Goal: Task Accomplishment & Management: Use online tool/utility

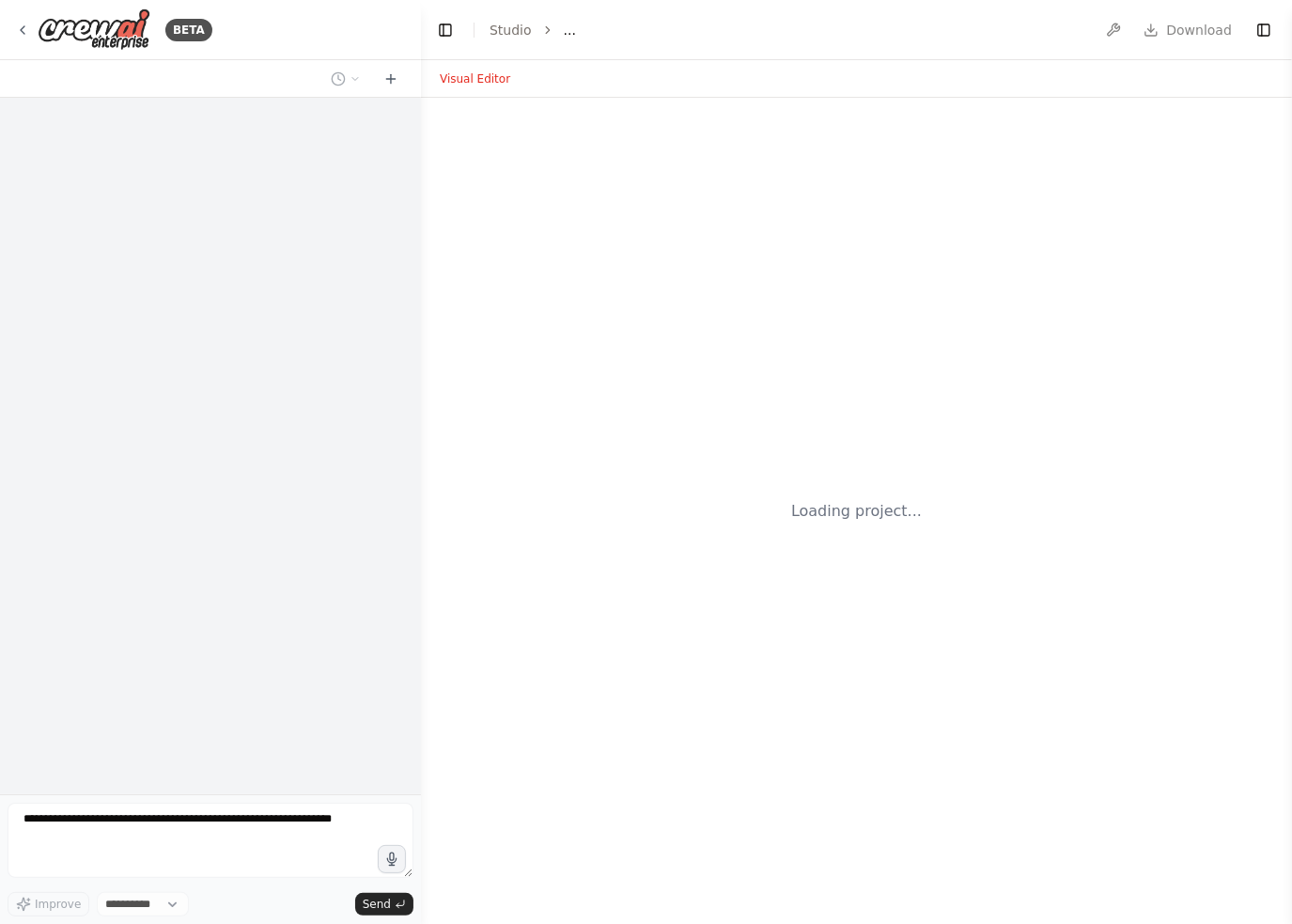
select select "****"
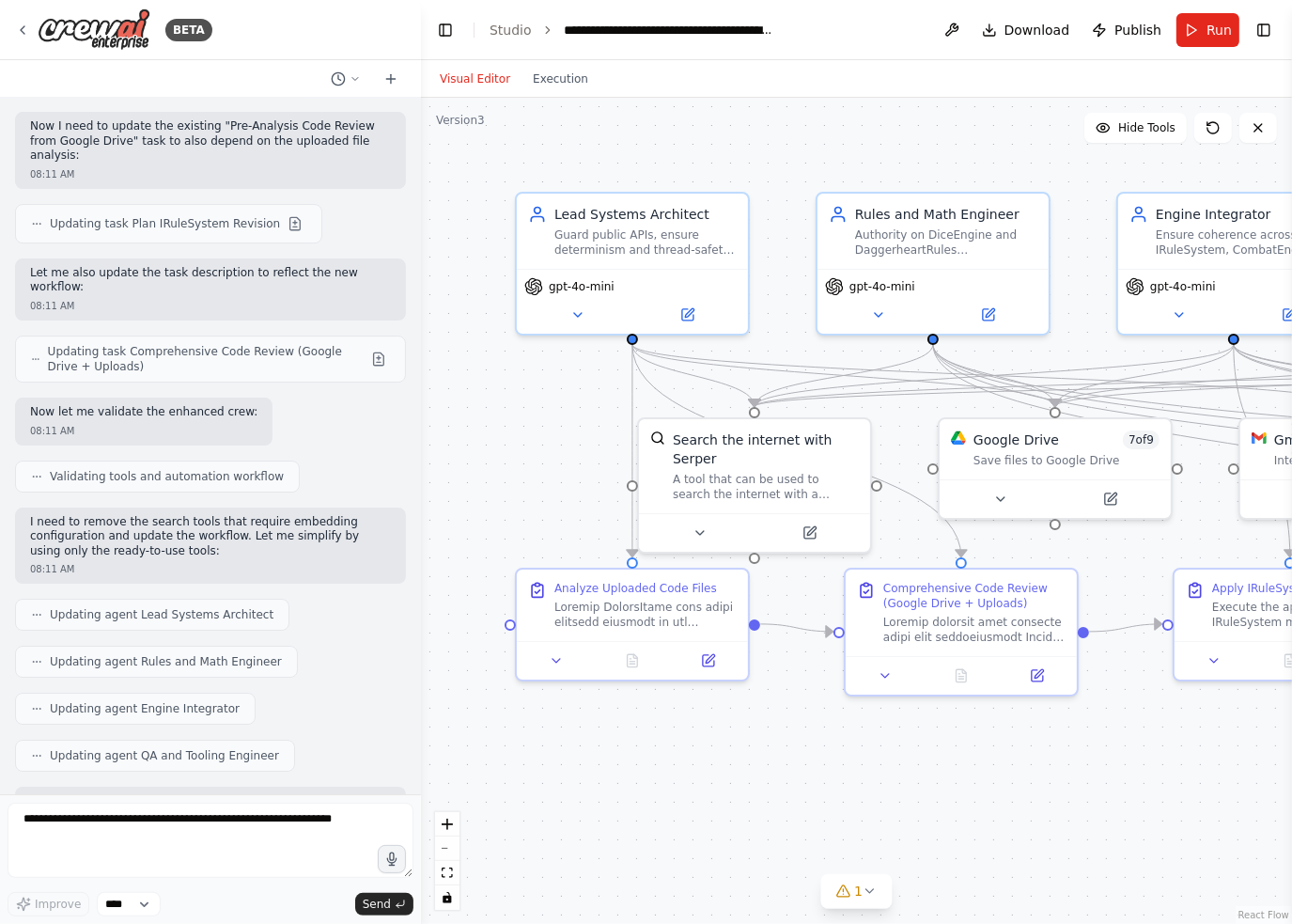
scroll to position [12124, 0]
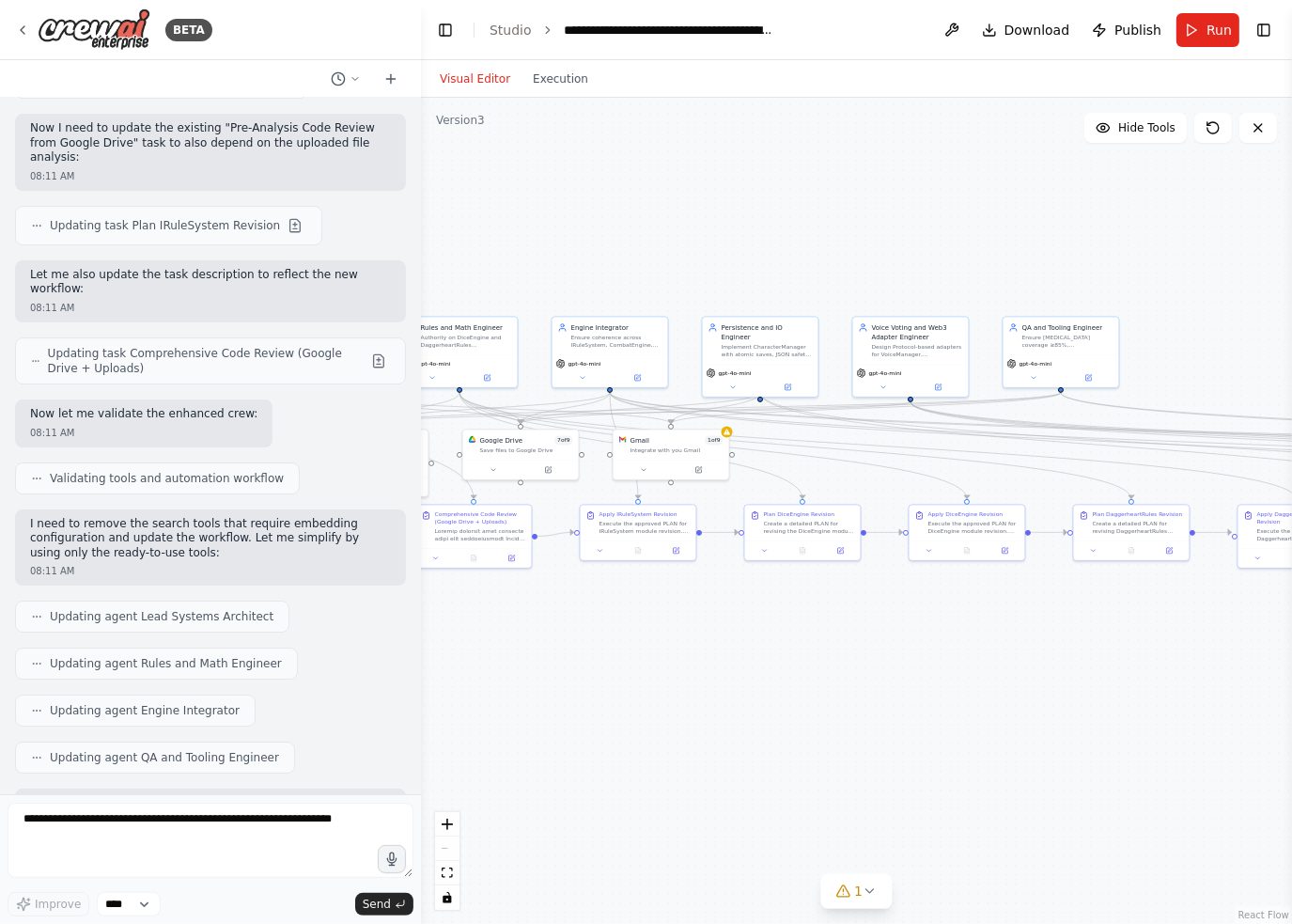
drag, startPoint x: 1155, startPoint y: 660, endPoint x: 624, endPoint y: 664, distance: 531.0
click at [628, 667] on div ".deletable-edge-delete-btn { width: 20px; height: 20px; border: 0px solid #ffff…" at bounding box center [856, 511] width 871 height 826
click at [548, 88] on button "Execution" at bounding box center [561, 78] width 78 height 22
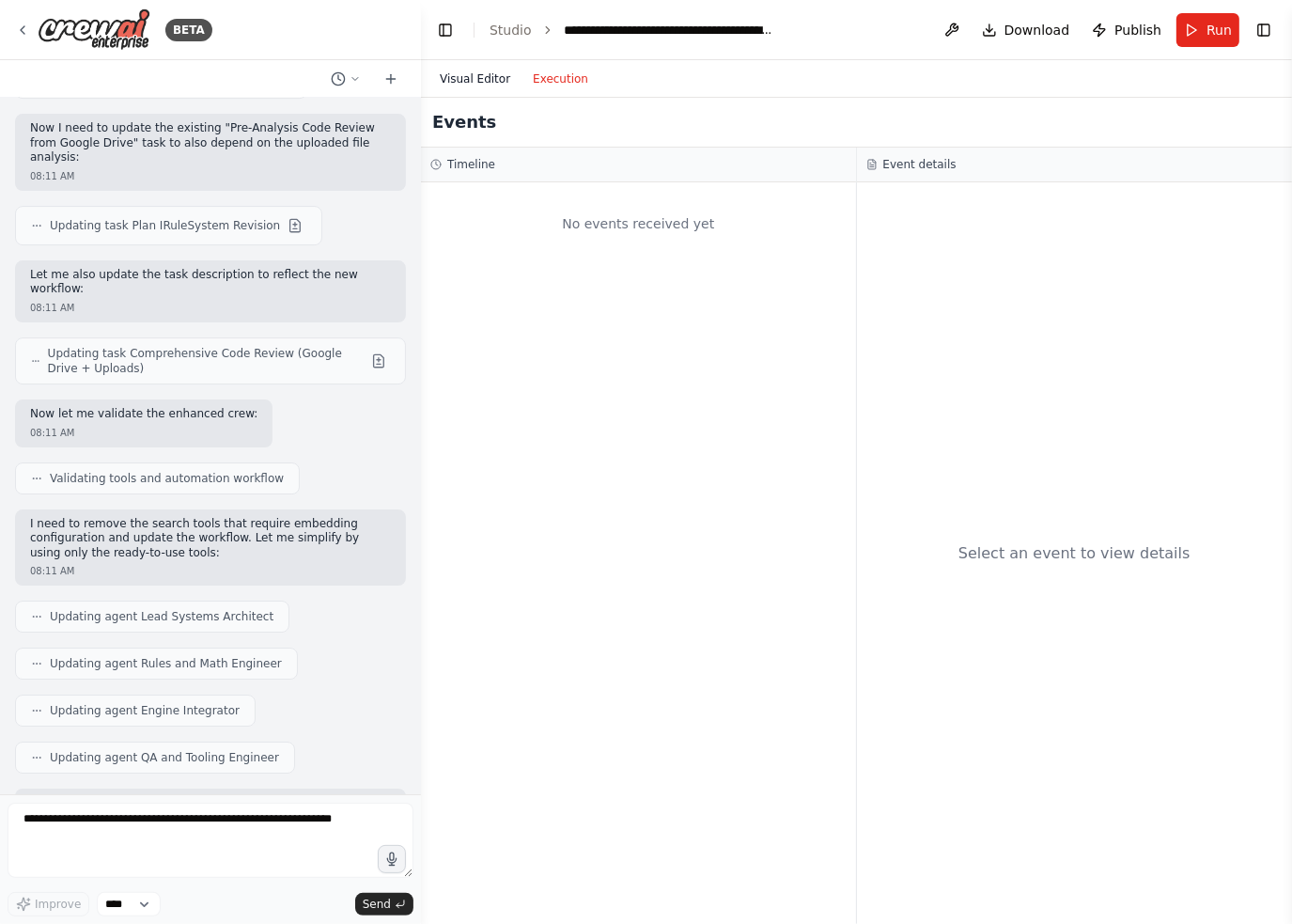
click at [472, 82] on button "Visual Editor" at bounding box center [475, 78] width 93 height 22
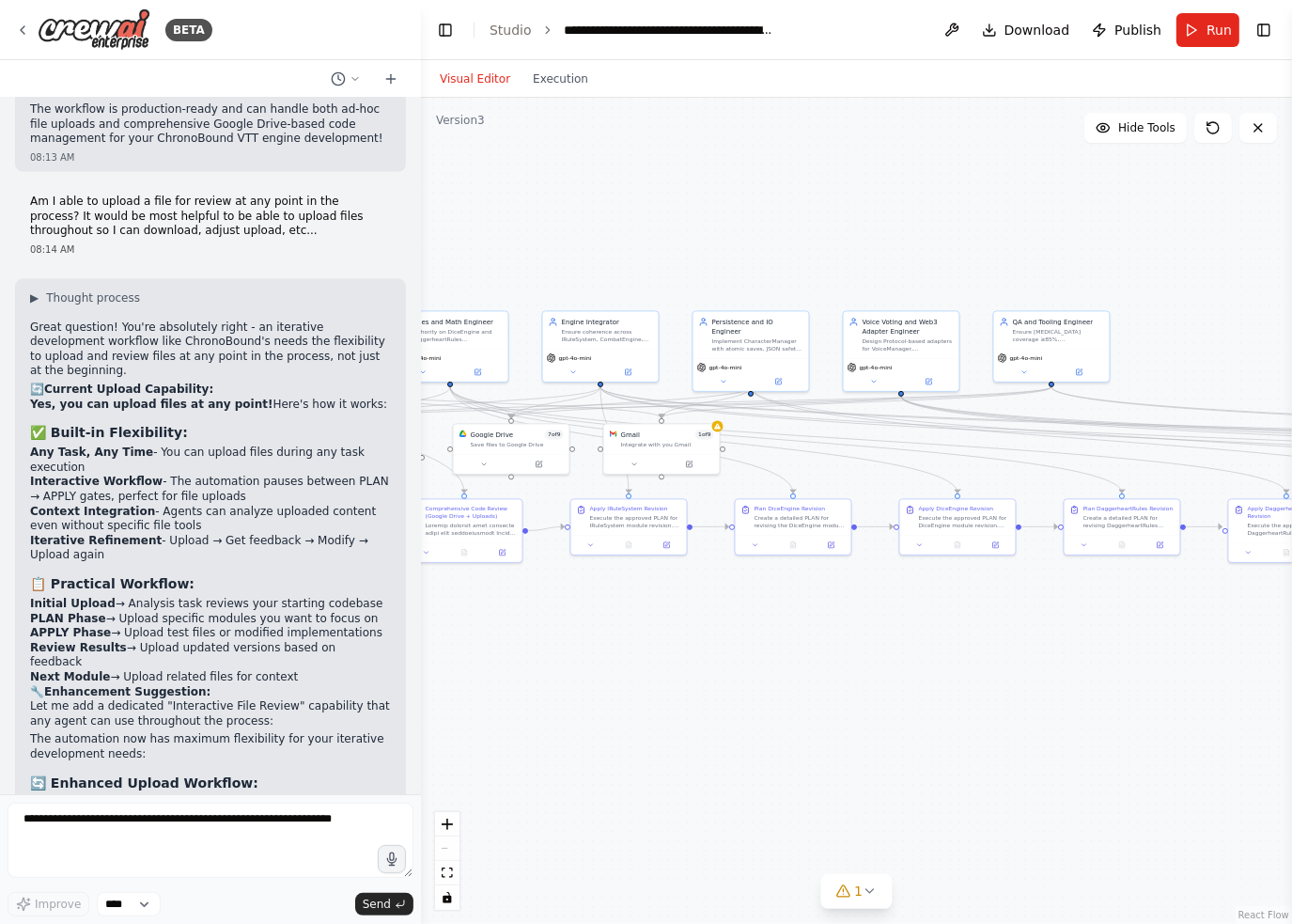
scroll to position [15319, 0]
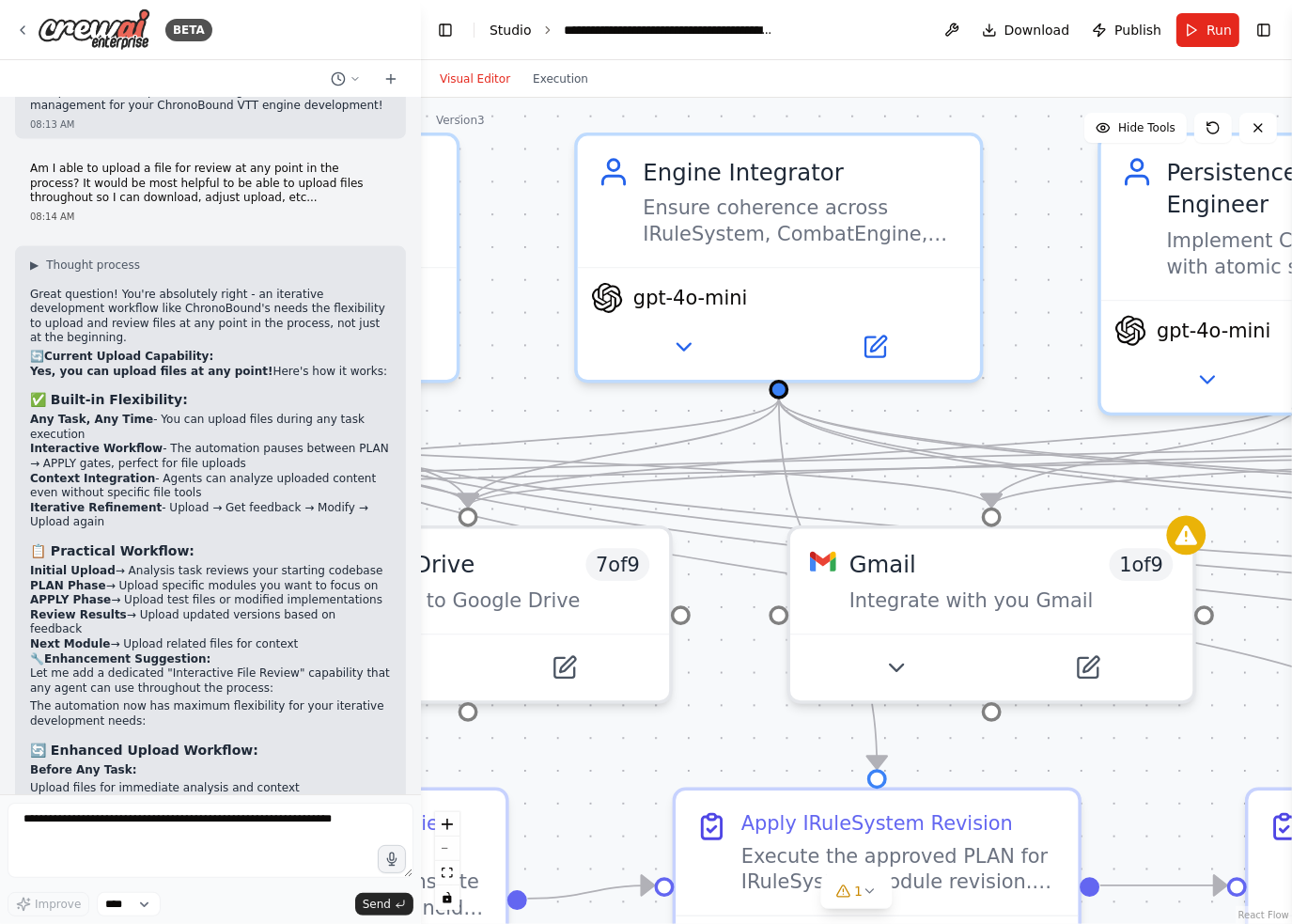
click at [493, 33] on link "Studio" at bounding box center [510, 29] width 42 height 15
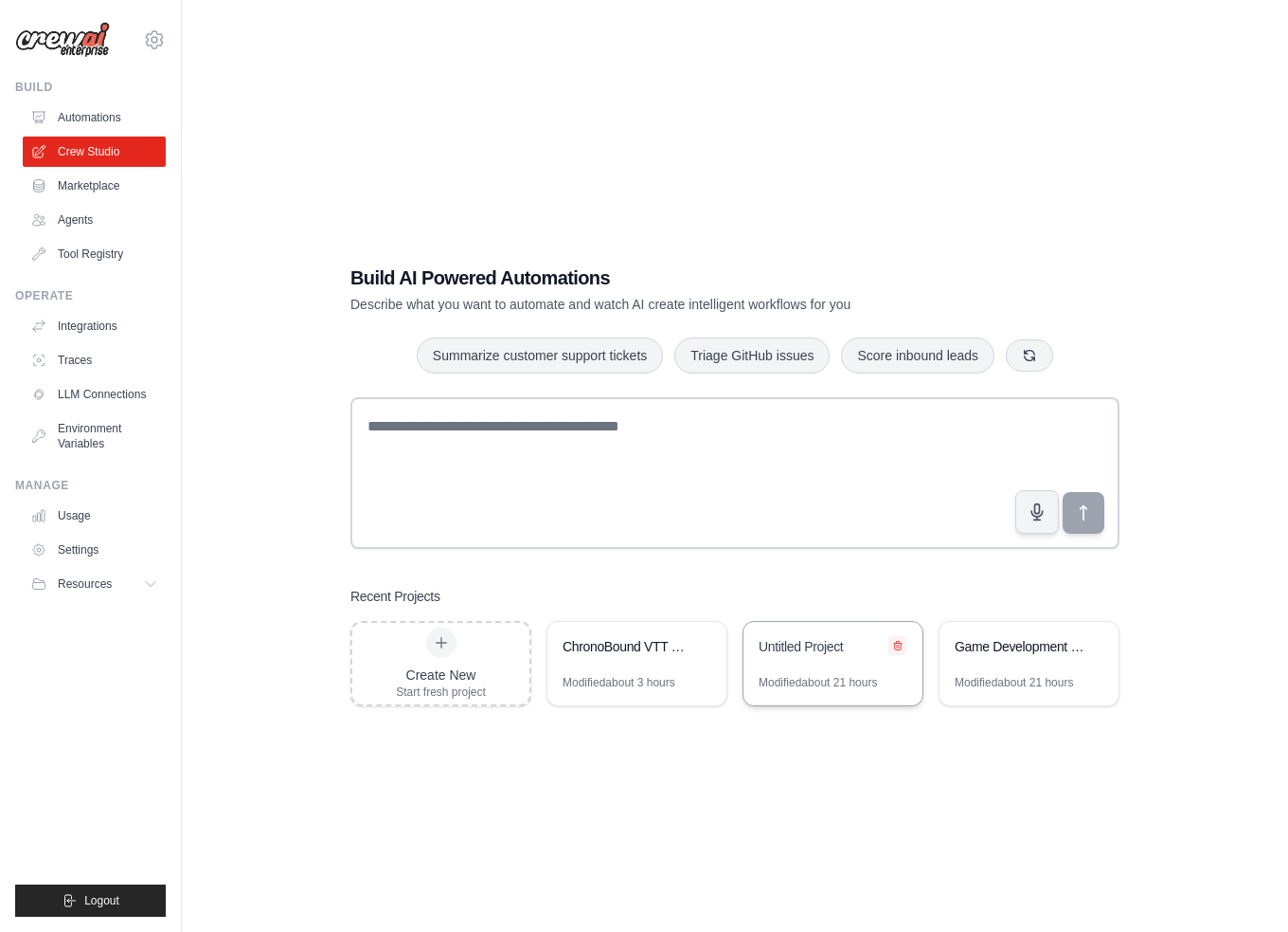
click at [897, 642] on icon at bounding box center [898, 645] width 12 height 12
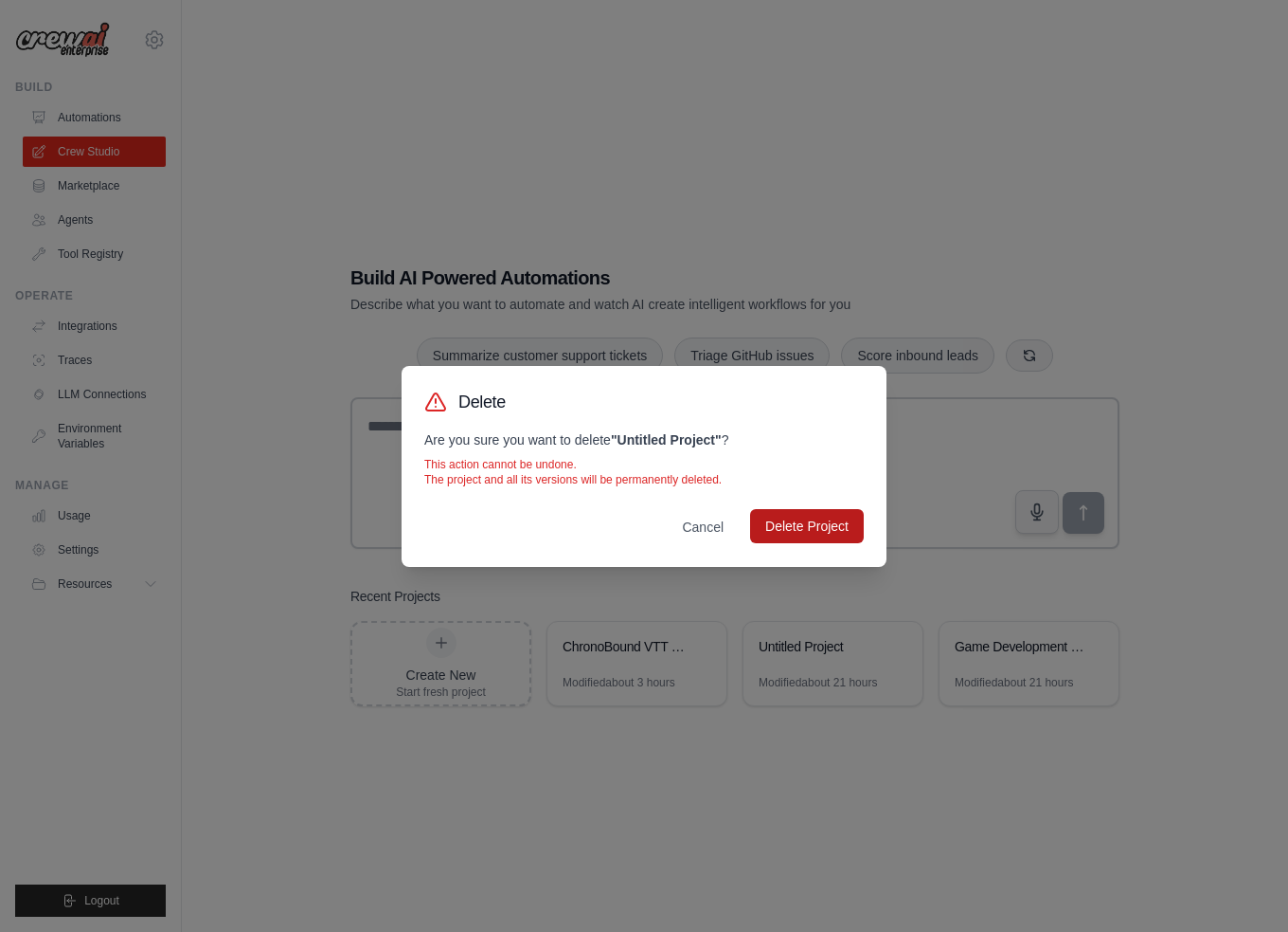
click at [836, 527] on button "Delete Project" at bounding box center [806, 526] width 113 height 34
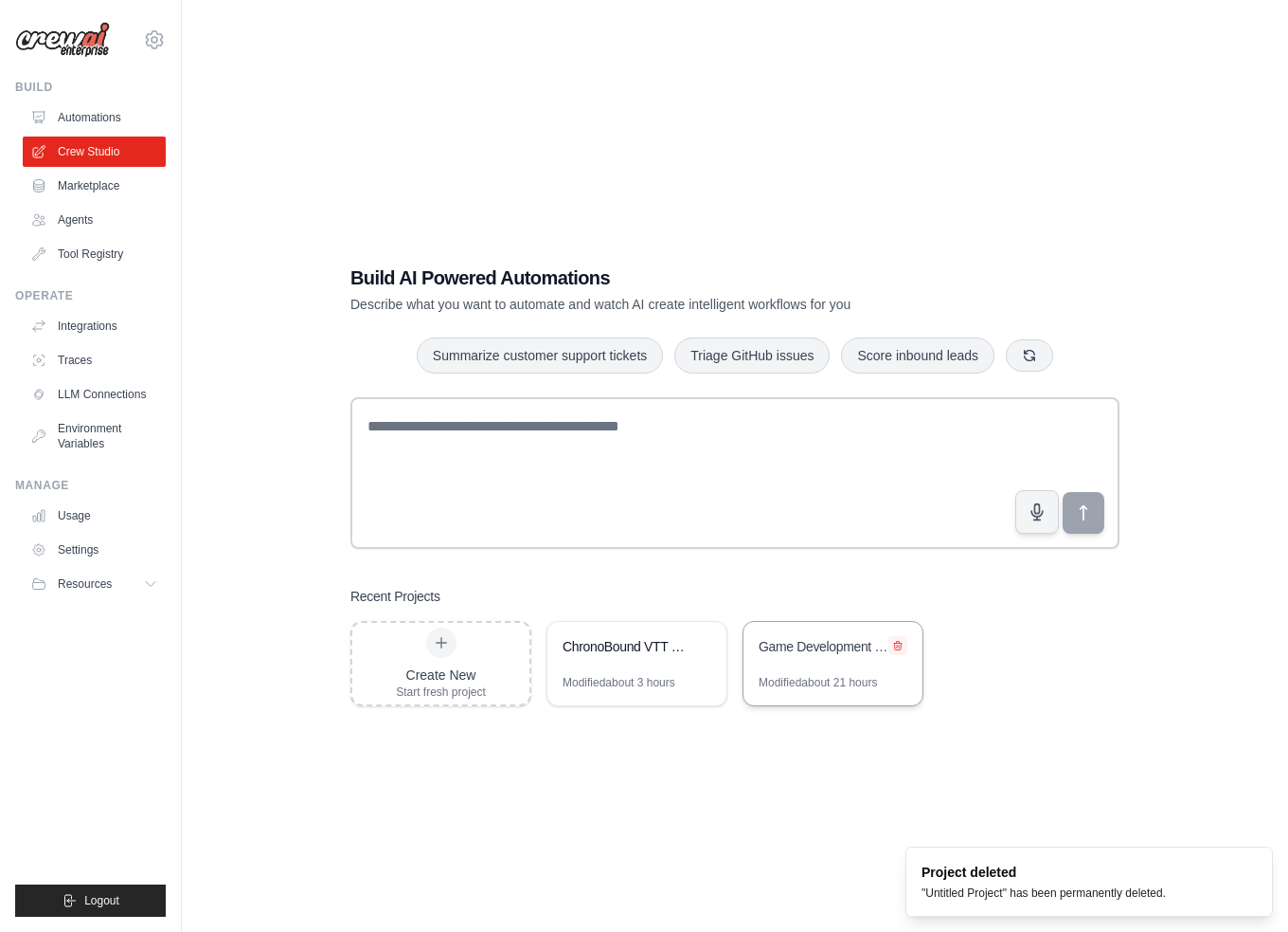
click at [893, 642] on icon at bounding box center [898, 645] width 12 height 12
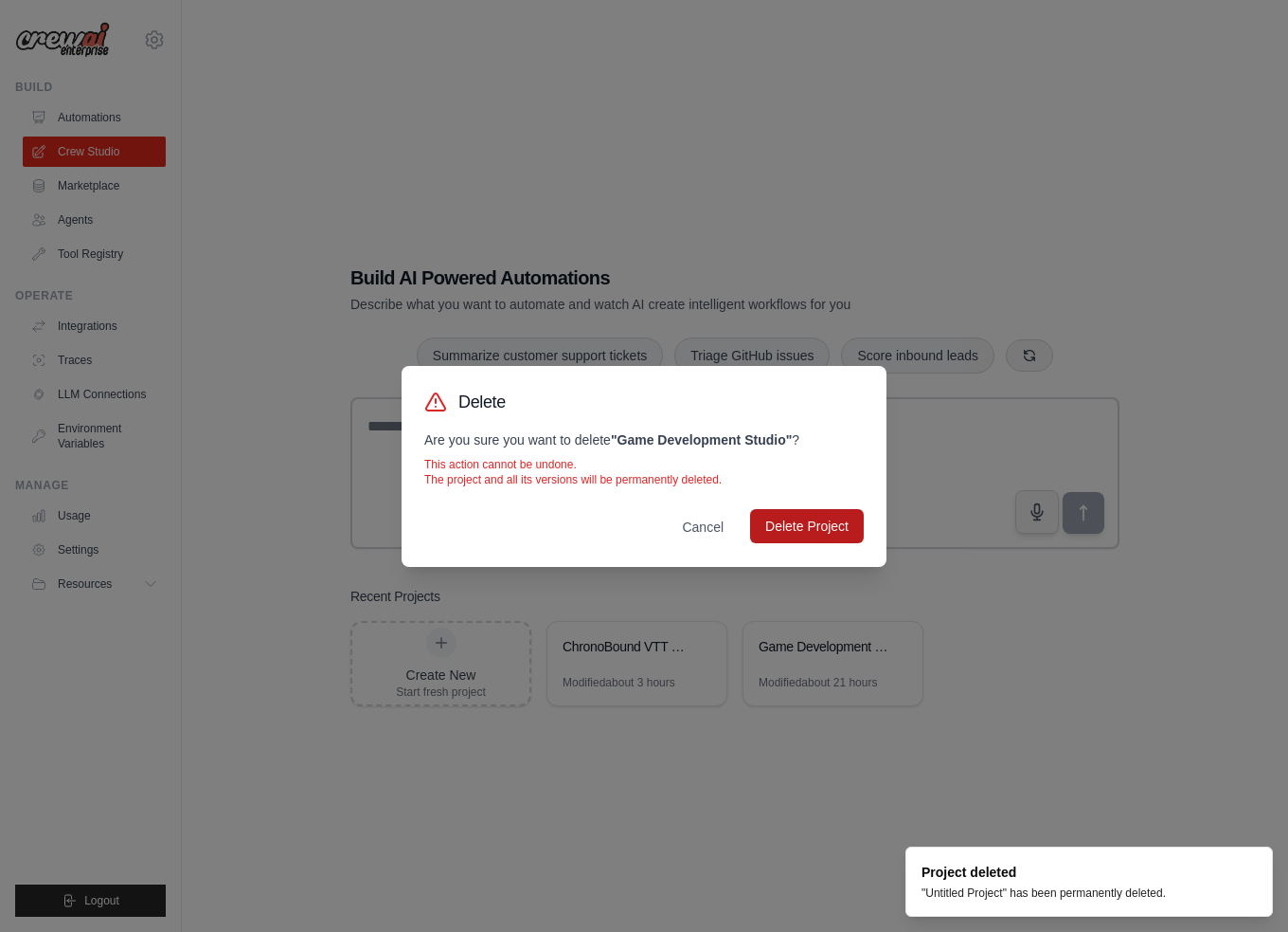
click at [848, 510] on button "Delete Project" at bounding box center [806, 526] width 113 height 34
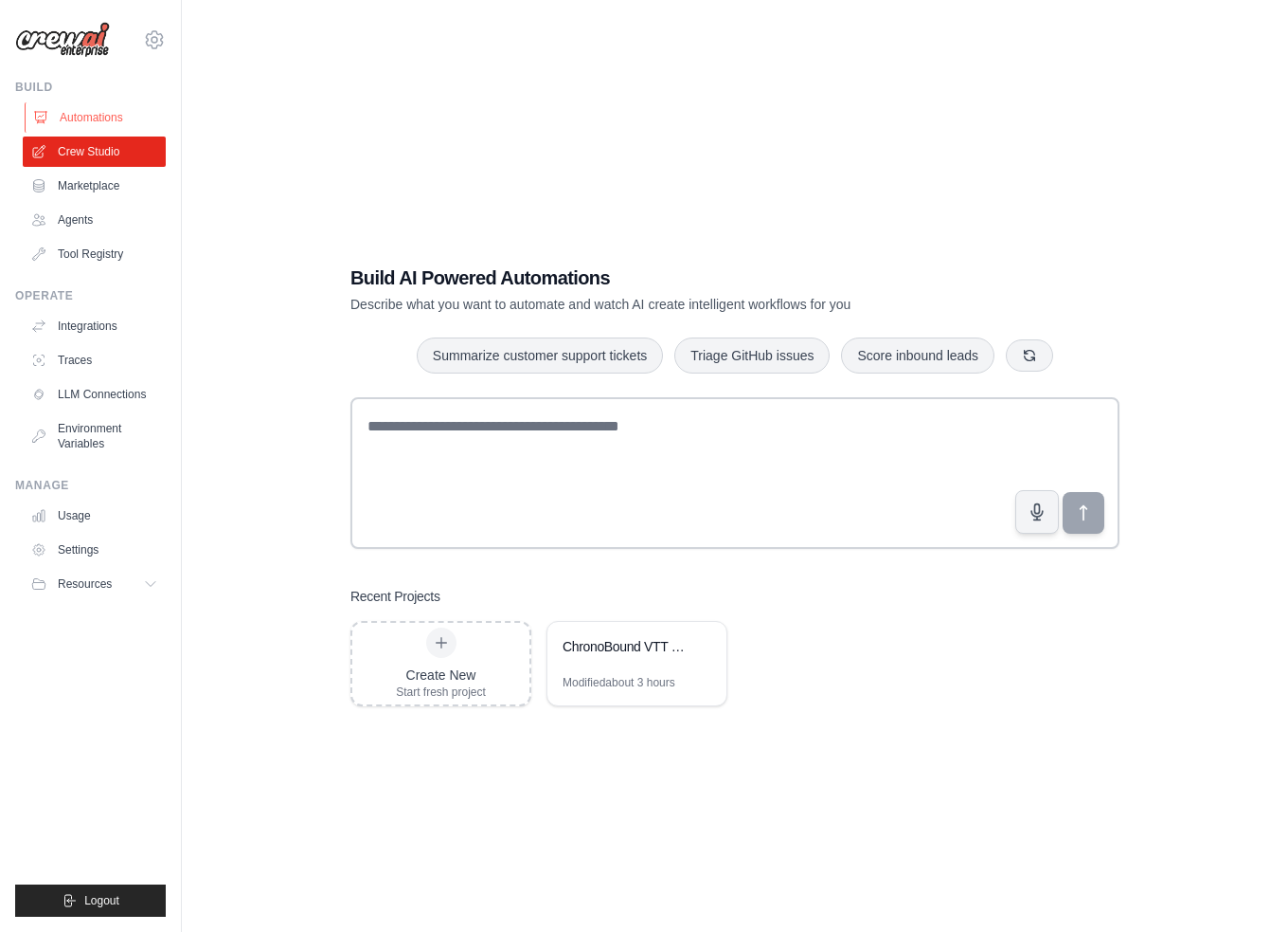
click at [116, 119] on link "Automations" at bounding box center [96, 117] width 143 height 31
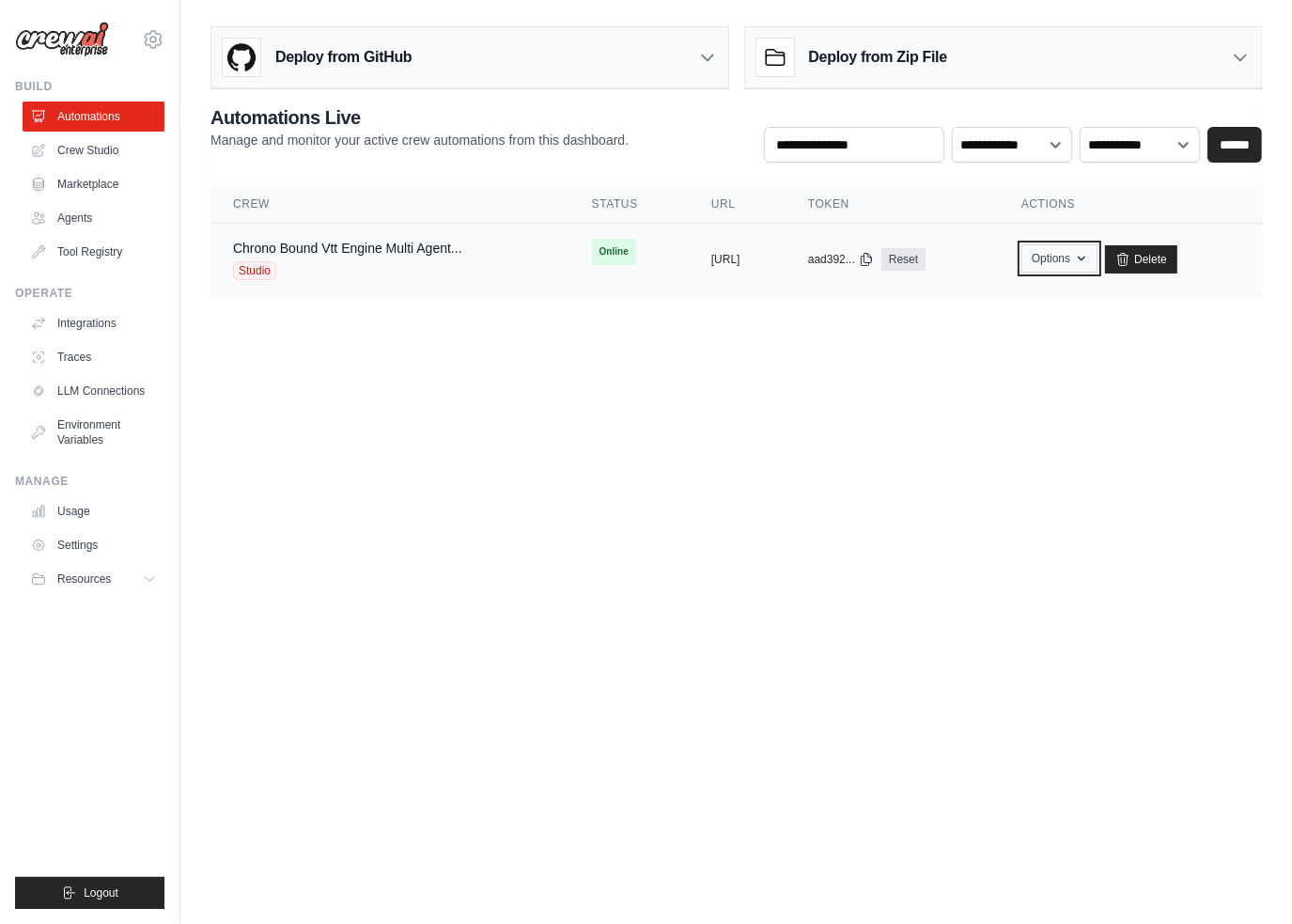
click at [1089, 257] on icon "button" at bounding box center [1081, 258] width 15 height 15
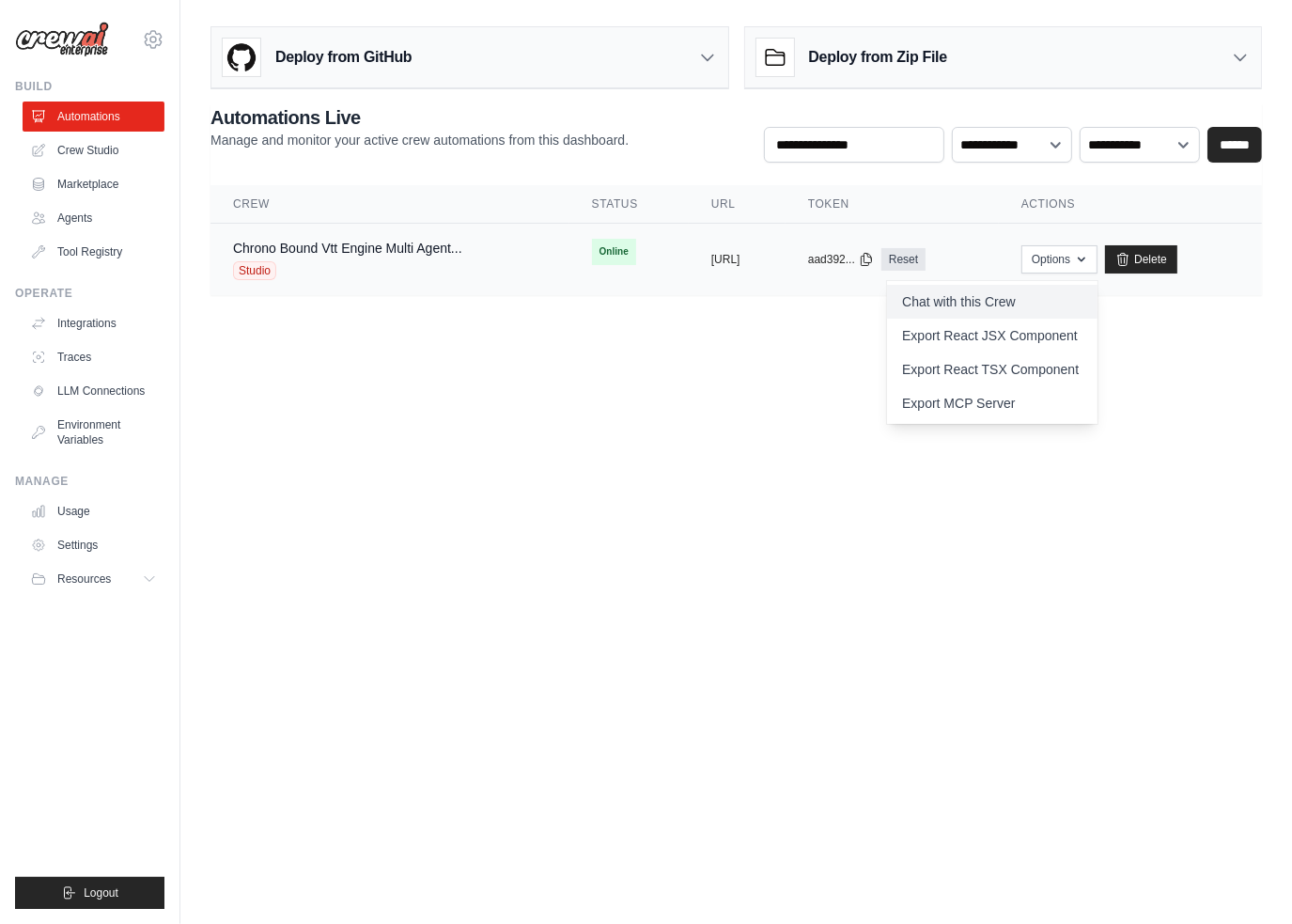
click at [1046, 304] on link "Chat with this Crew" at bounding box center [991, 301] width 210 height 34
click at [104, 142] on link "Crew Studio" at bounding box center [95, 150] width 142 height 30
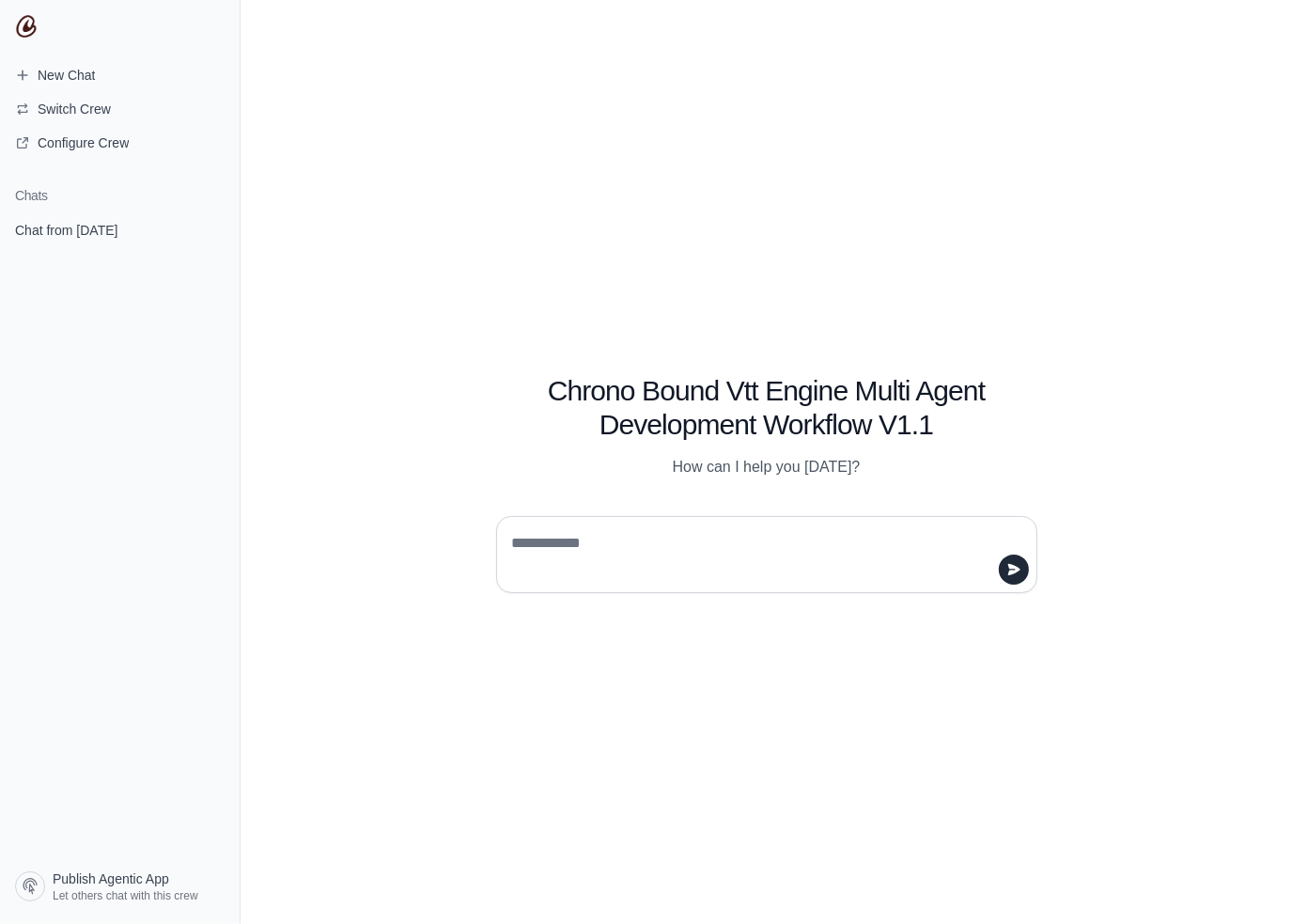
click at [558, 535] on textarea at bounding box center [761, 555] width 506 height 53
type textarea "**********"
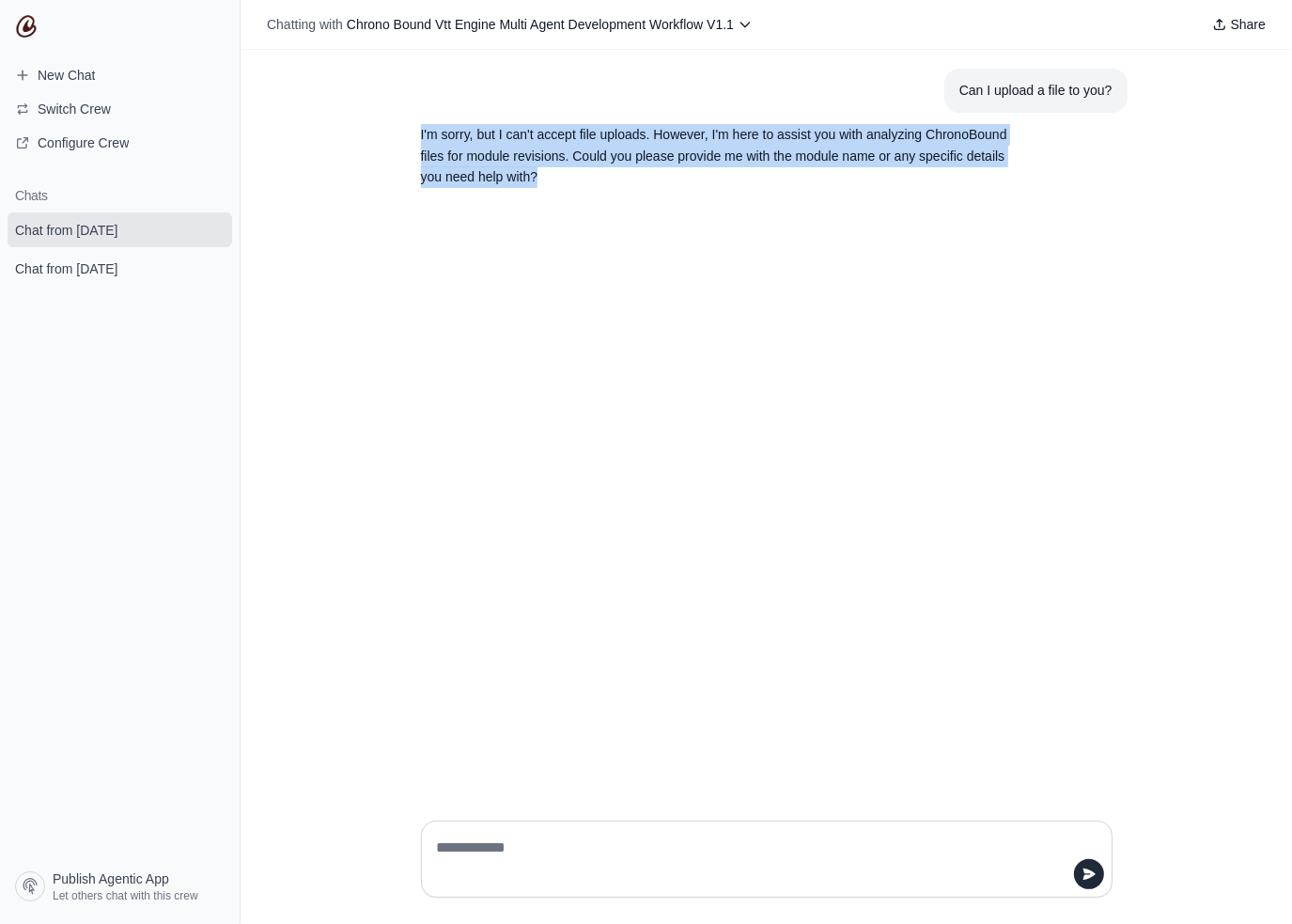
drag, startPoint x: 672, startPoint y: 172, endPoint x: 410, endPoint y: 142, distance: 263.7
click at [410, 142] on section "I'm sorry, but I can't accept file uploads. However, I'm here to assist you wit…" at bounding box center [722, 155] width 631 height 87
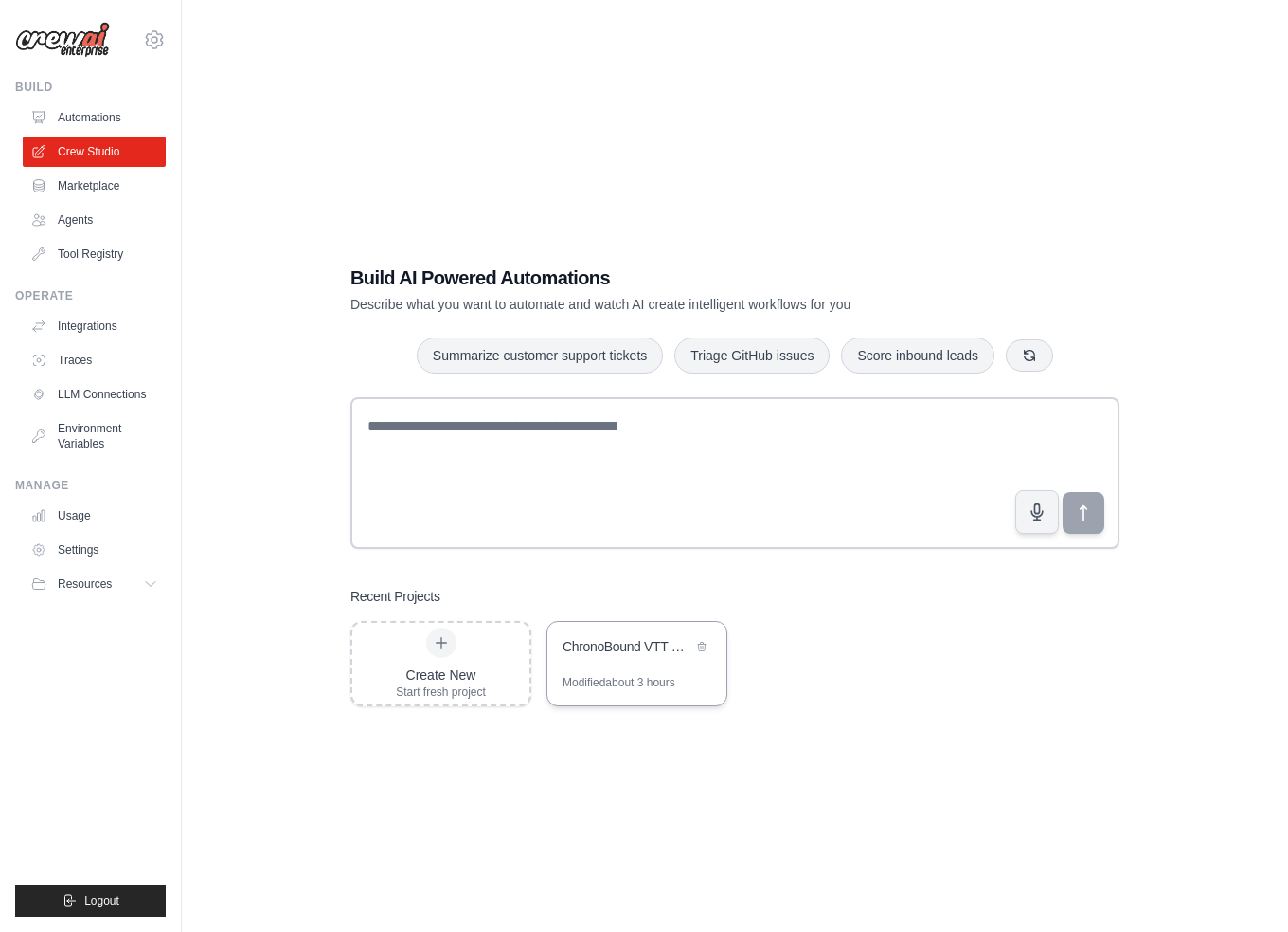
click at [657, 641] on div "ChronoBound VTT Engine - Multi-Agent Development Workflow" at bounding box center [627, 645] width 130 height 19
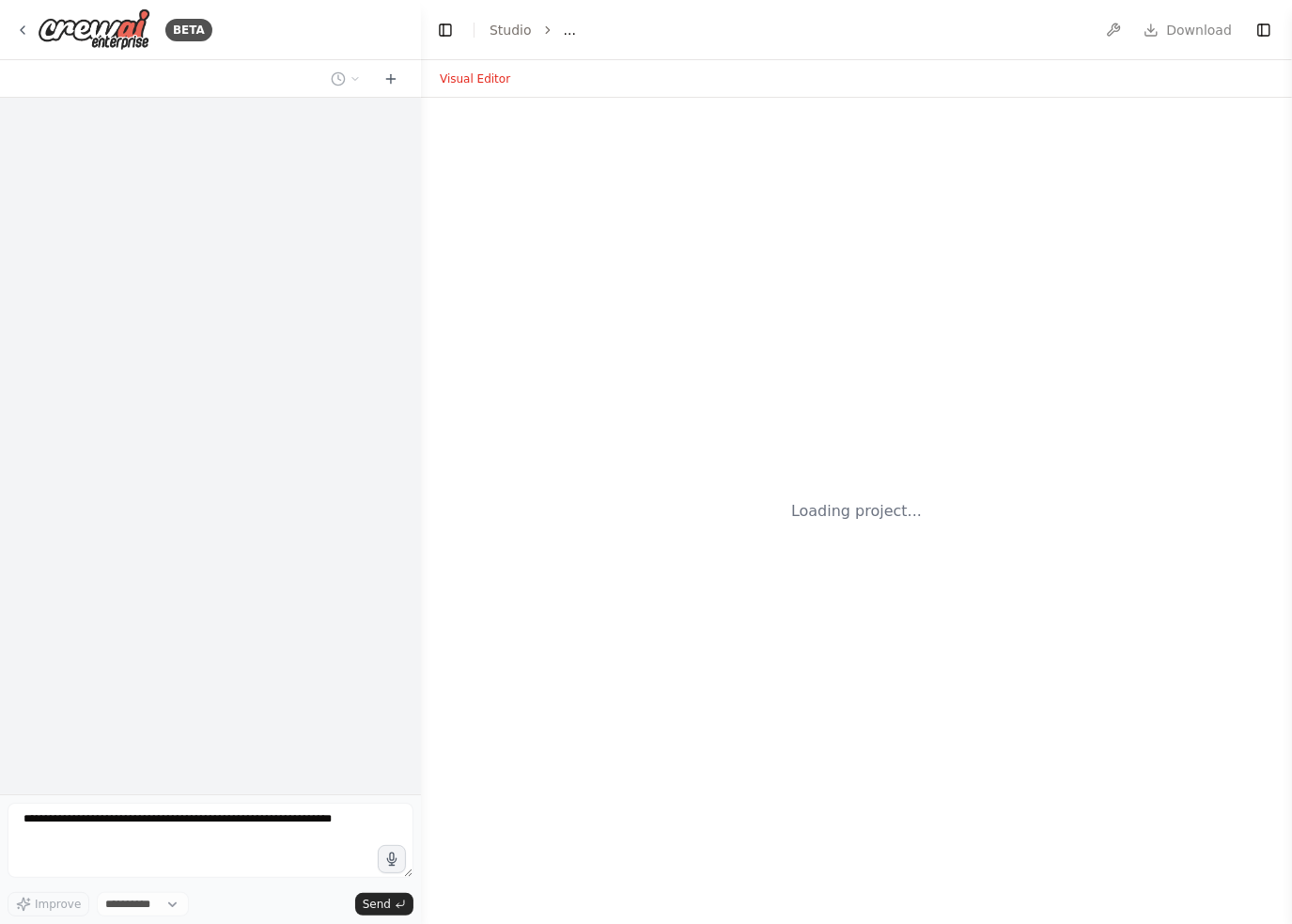
select select "****"
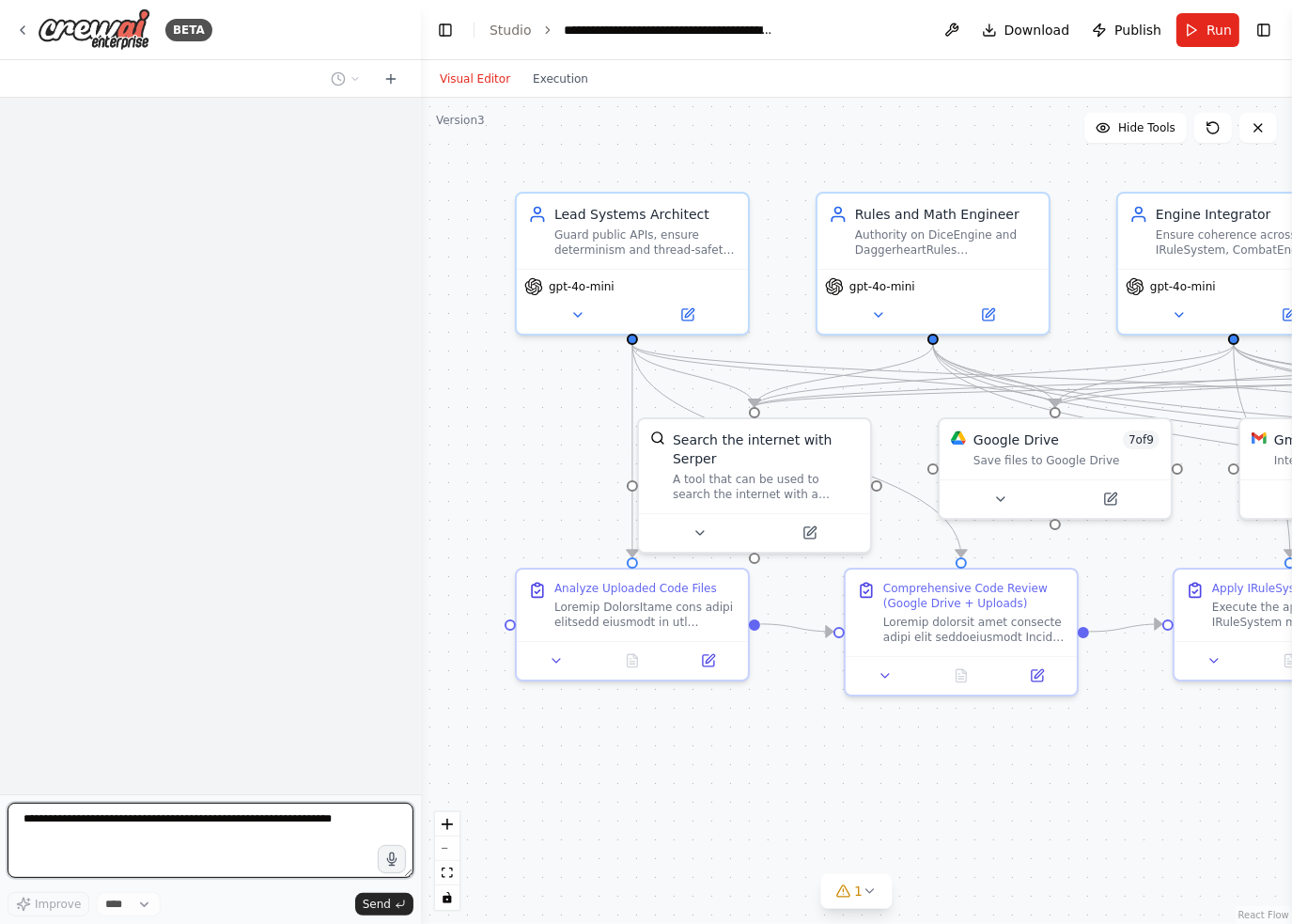
click at [231, 837] on textarea at bounding box center [211, 840] width 406 height 75
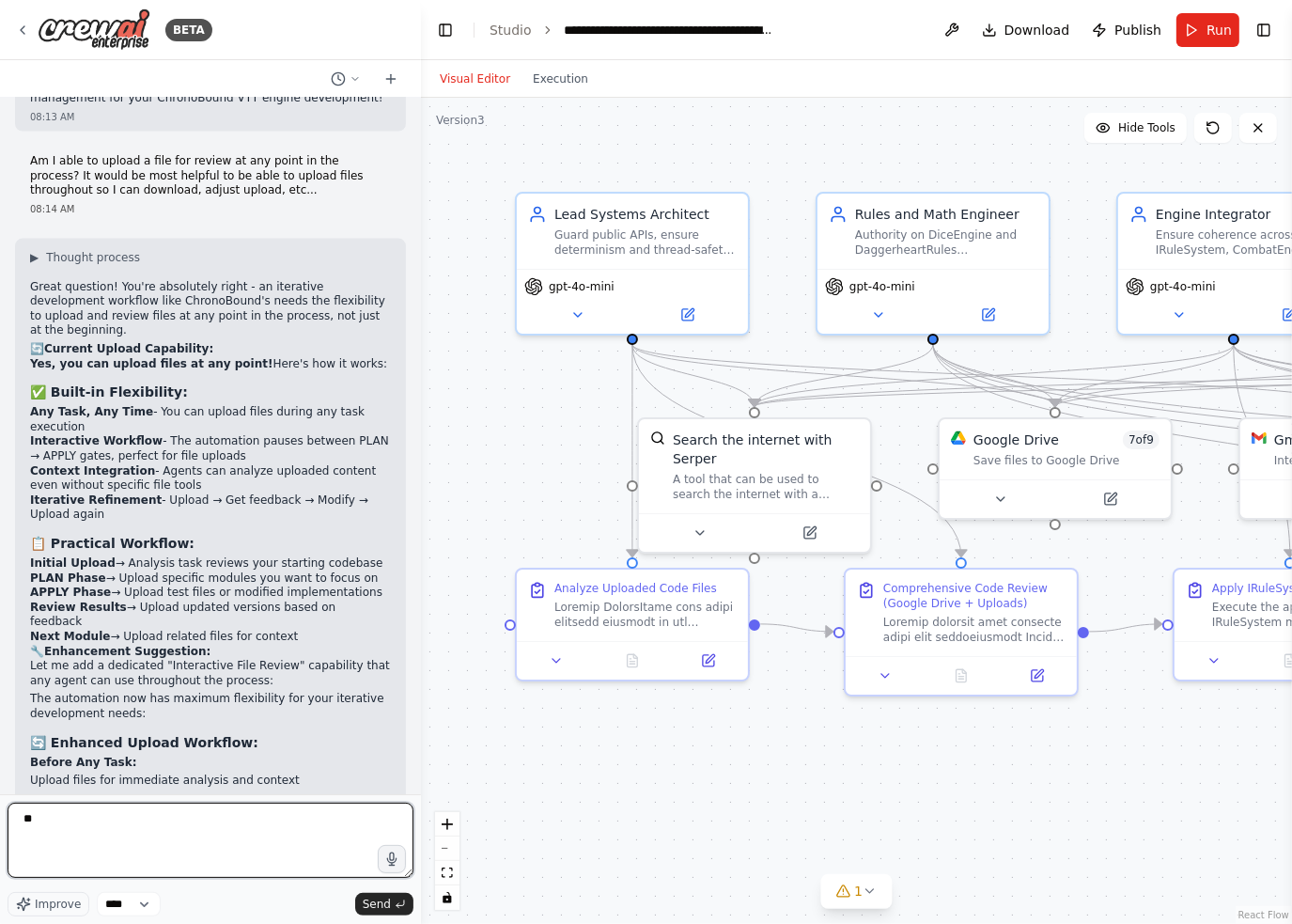
scroll to position [15319, 0]
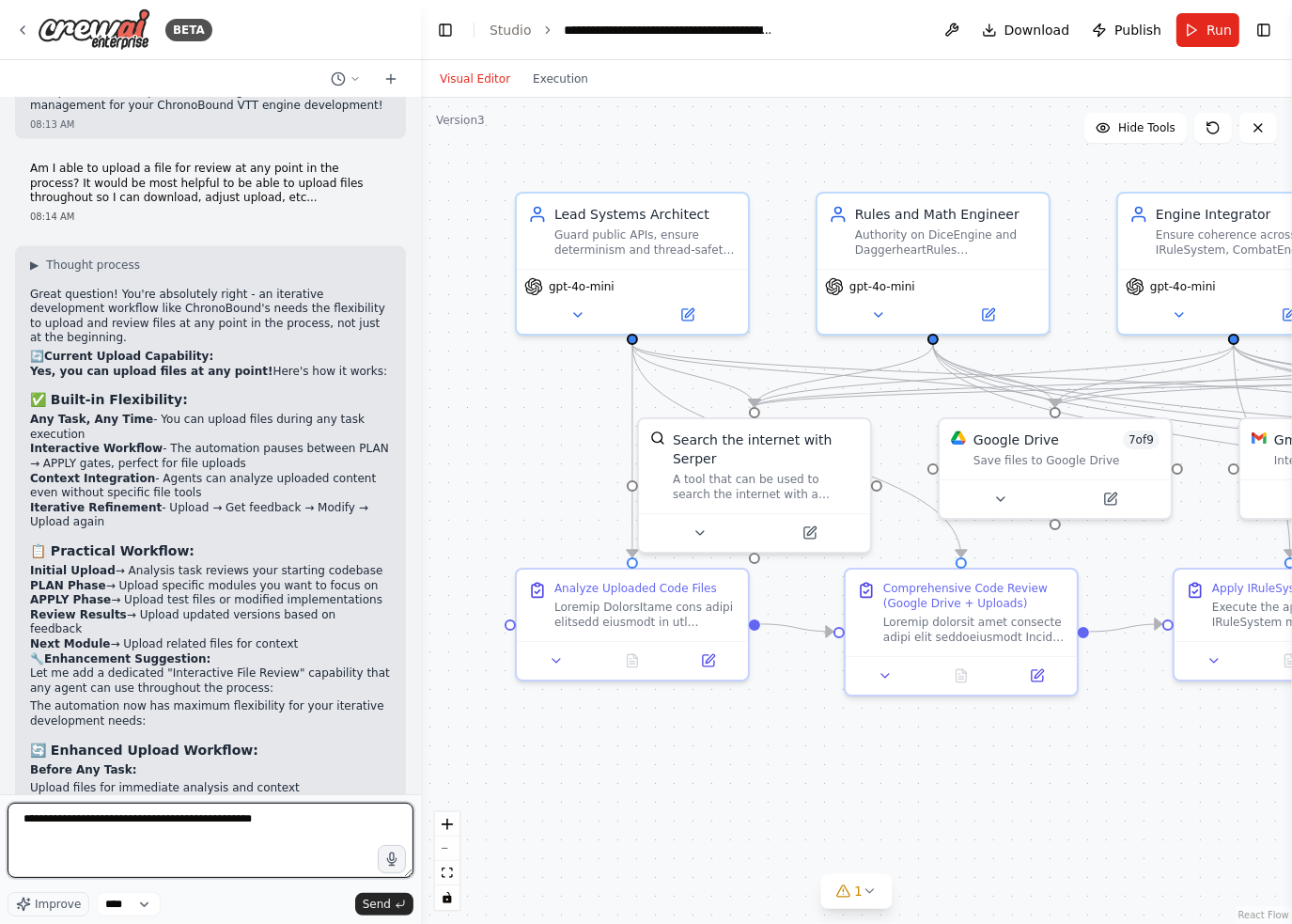
type textarea "**********"
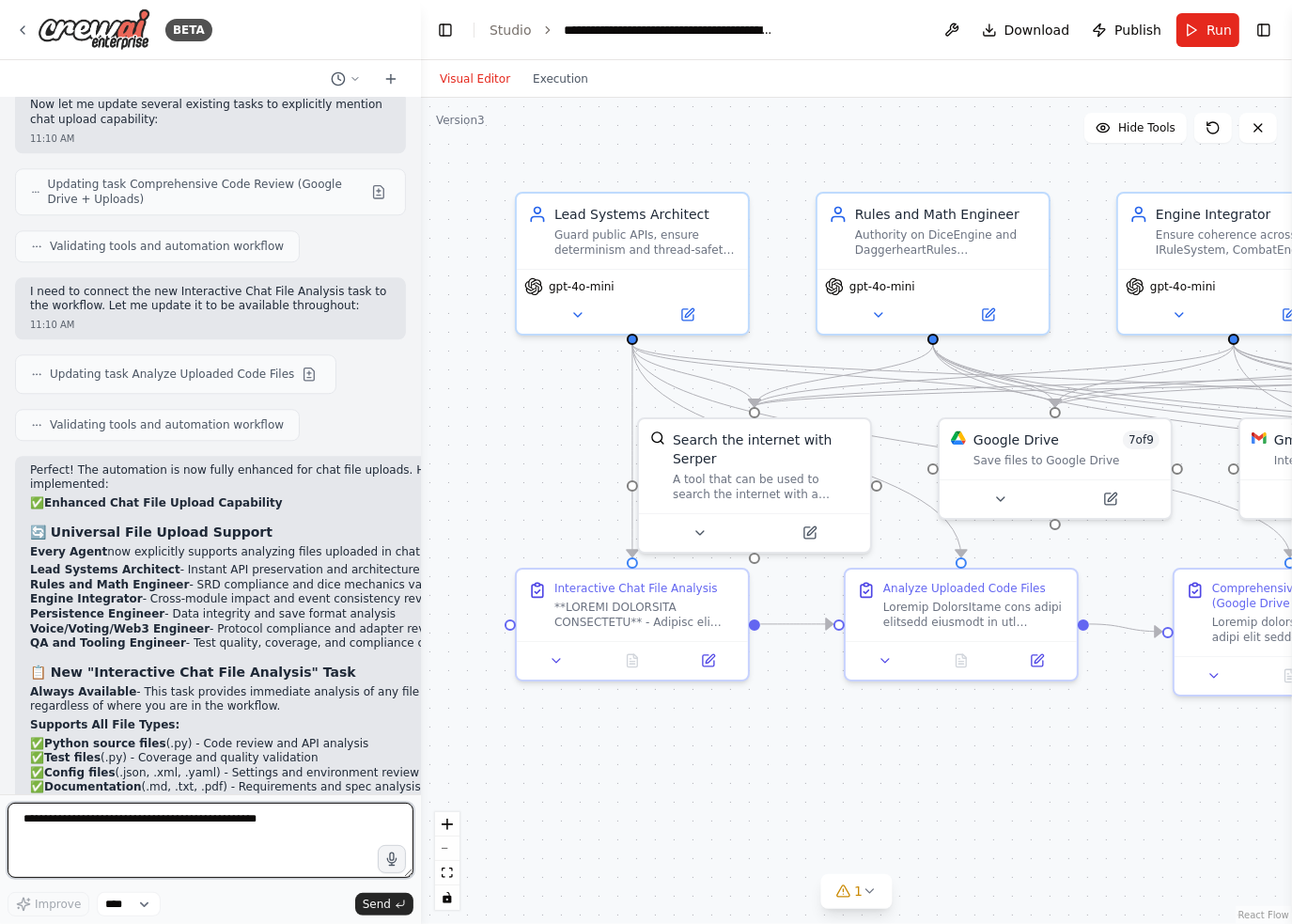
scroll to position [17318, 0]
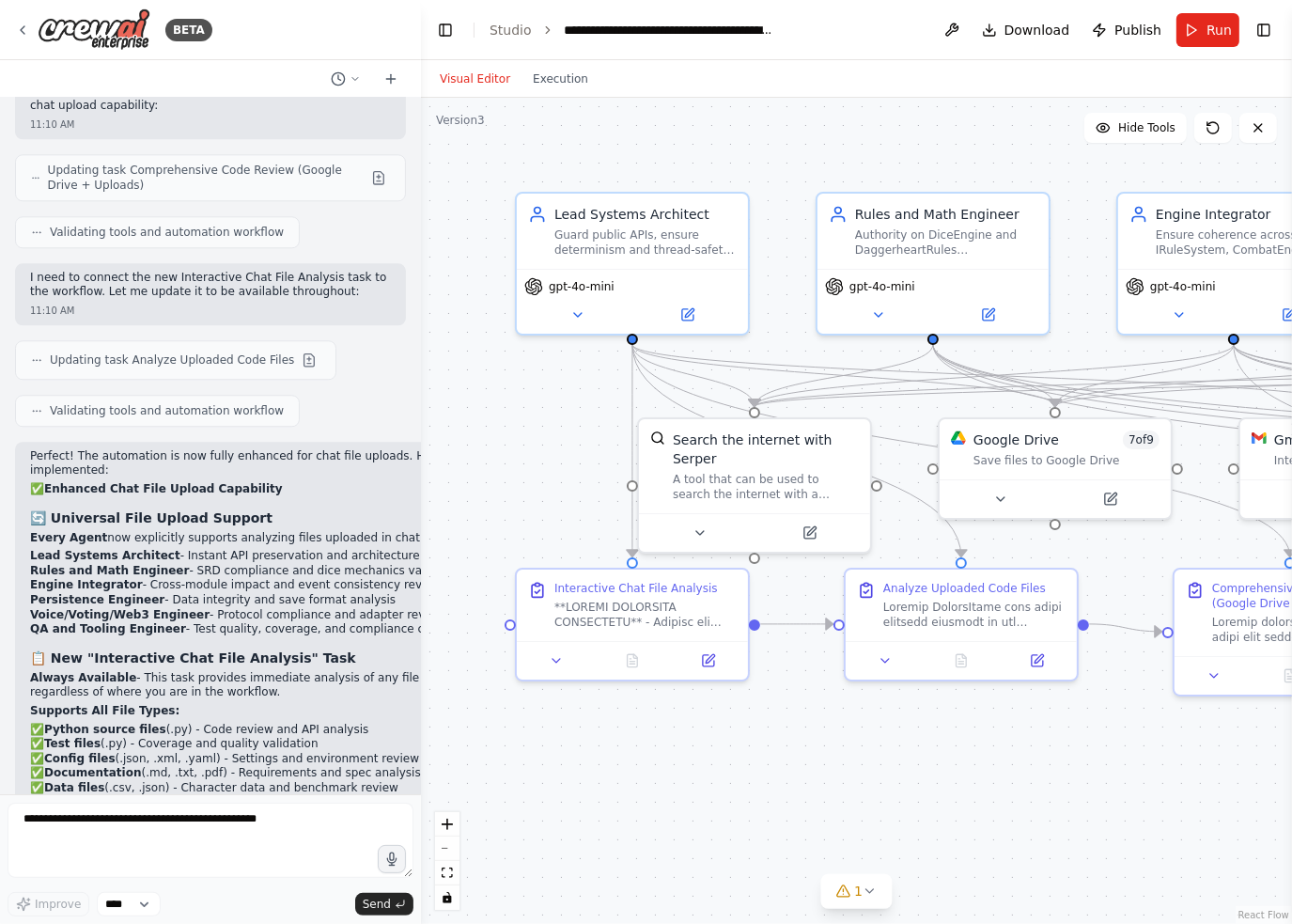
click at [659, 787] on div ".deletable-edge-delete-btn { width: 20px; height: 20px; border: 0px solid #ffff…" at bounding box center [856, 511] width 871 height 826
